Goal: Task Accomplishment & Management: Manage account settings

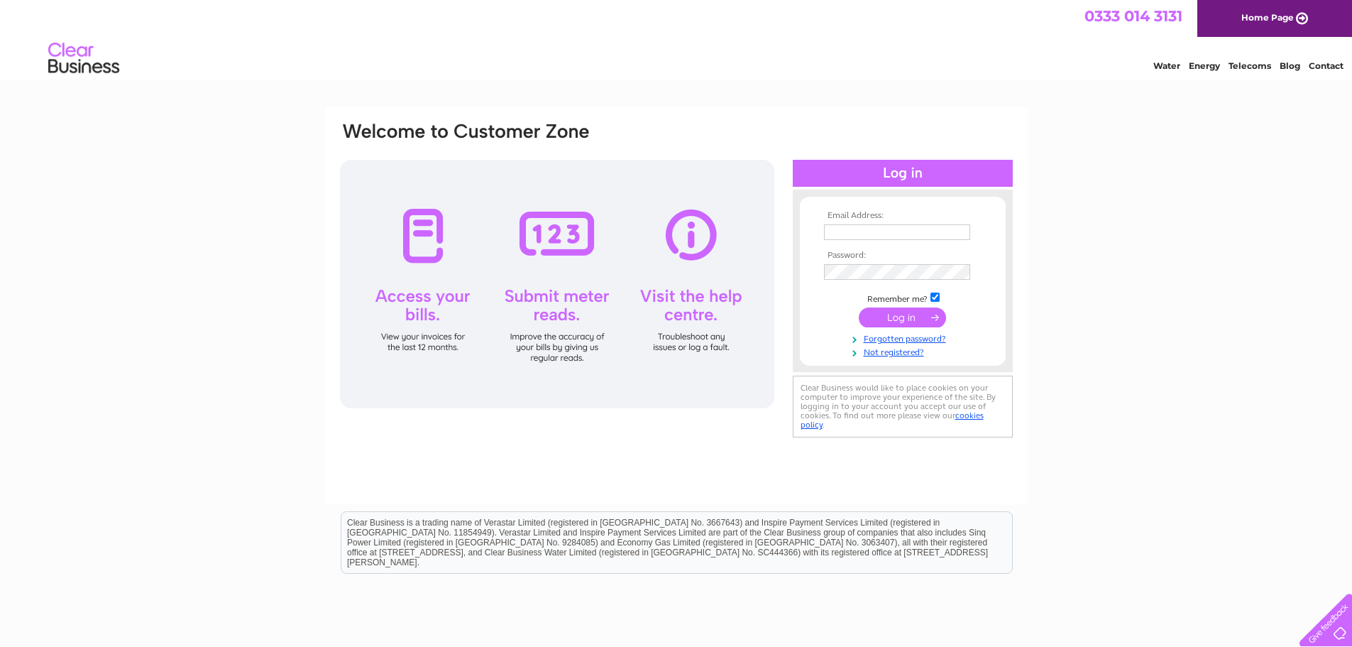
type input "[EMAIL_ADDRESS][DOMAIN_NAME]"
click at [882, 311] on input "submit" at bounding box center [902, 317] width 87 height 20
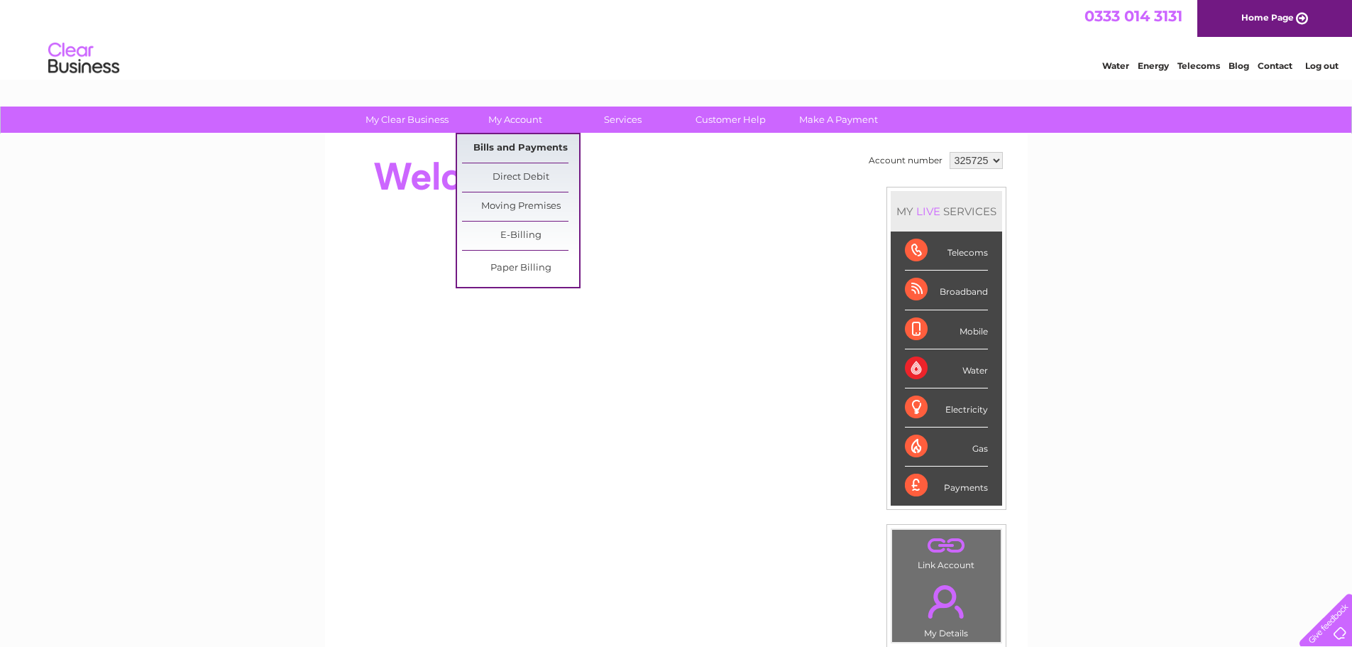
click at [524, 145] on link "Bills and Payments" at bounding box center [520, 148] width 117 height 28
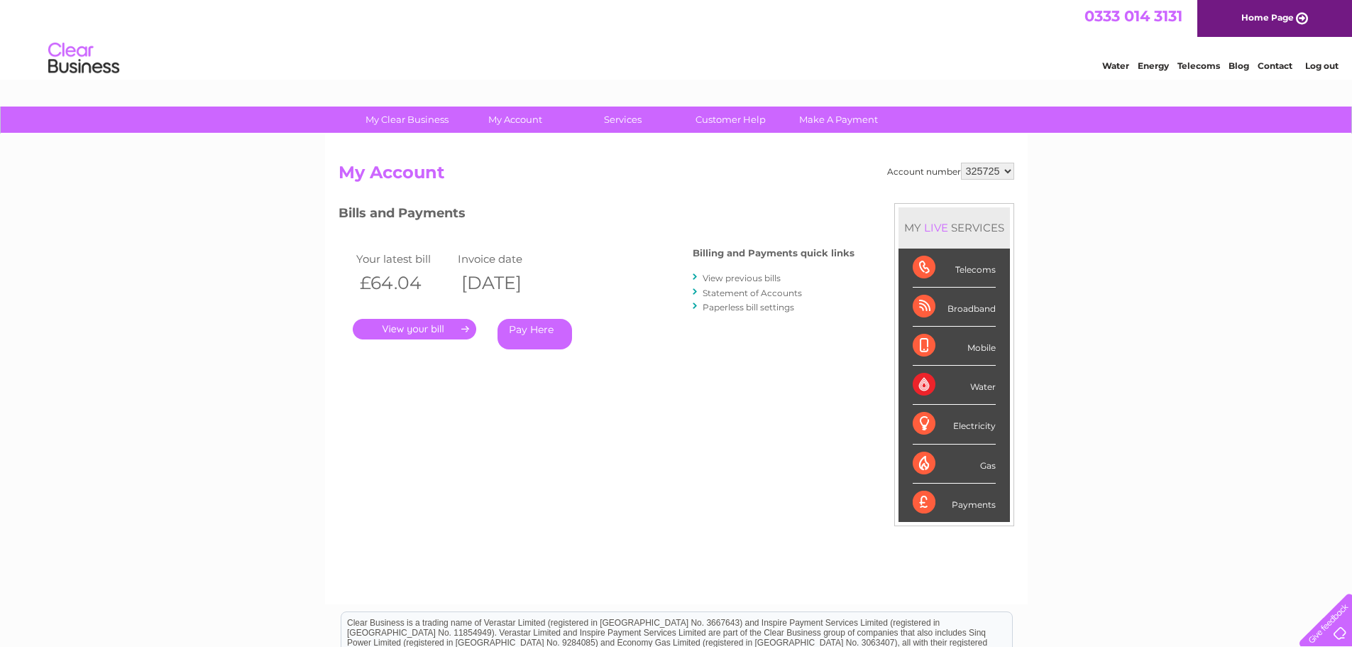
click at [429, 322] on link "." at bounding box center [414, 329] width 123 height 21
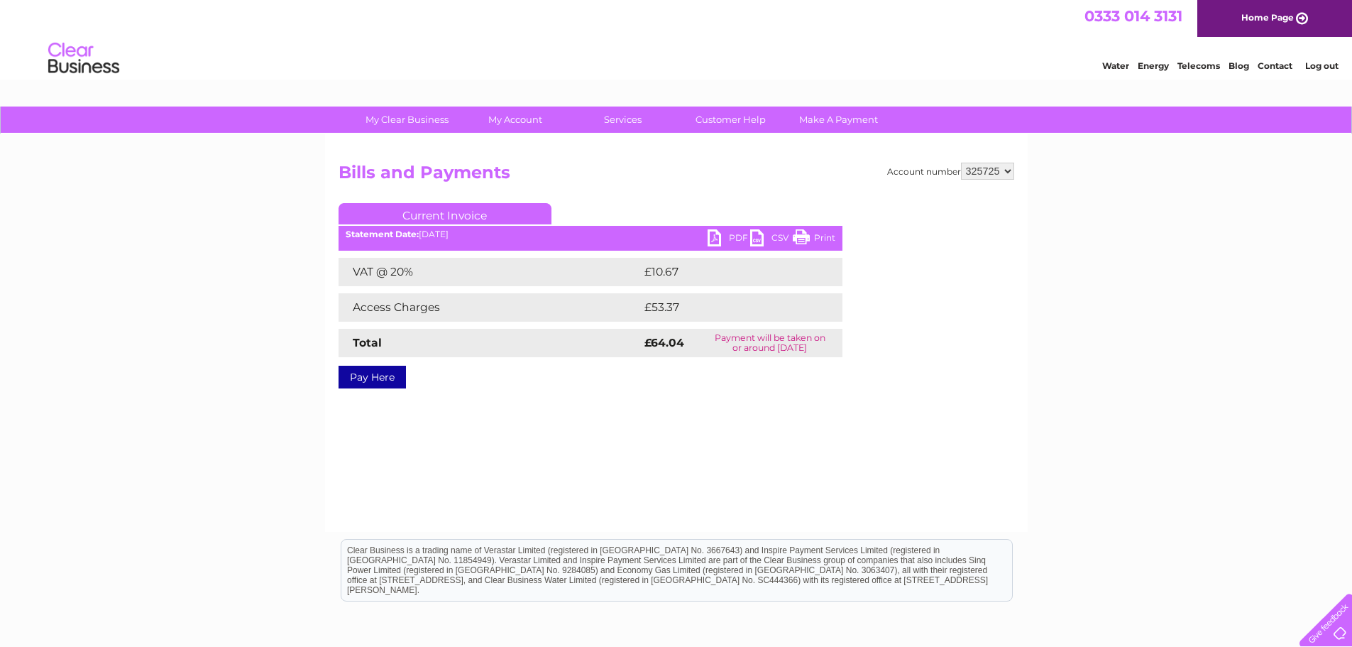
click at [716, 246] on link "PDF" at bounding box center [729, 239] width 43 height 21
